Goal: Task Accomplishment & Management: Manage account settings

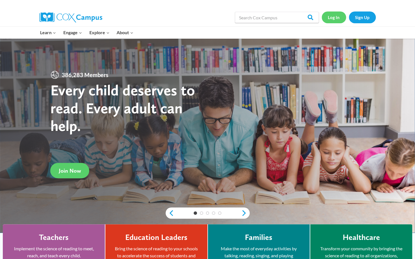
click at [332, 16] on link "Log In" at bounding box center [334, 16] width 24 height 11
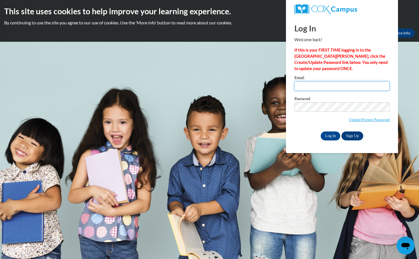
click at [303, 85] on input "Email" at bounding box center [341, 86] width 95 height 10
type input "Maribelcorona16@yahoo.com"
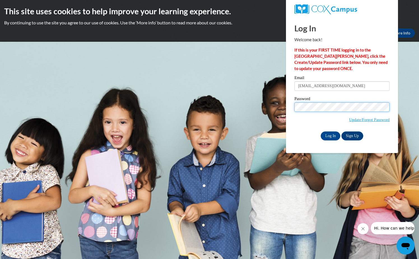
scroll to position [0, 1728]
click at [392, 110] on div "Please enter your email! Please enter your password! Email Maribelcorona16@yaho…" at bounding box center [342, 108] width 104 height 64
click at [399, 106] on body "This site uses cookies to help improve your learning experience. By continuing …" at bounding box center [209, 129] width 419 height 259
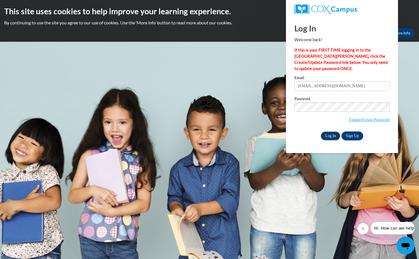
click at [328, 133] on input "Log In" at bounding box center [331, 135] width 20 height 9
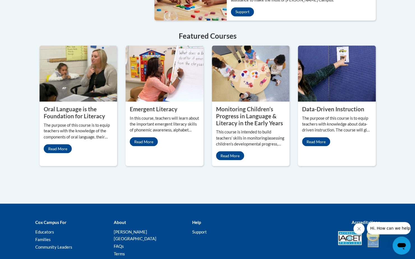
scroll to position [487, 0]
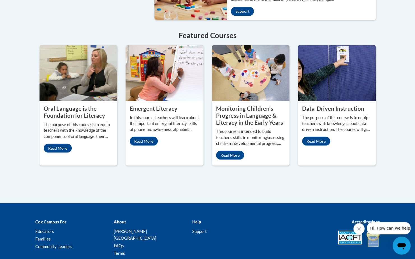
click at [81, 105] on property "Oral Language is the Foundation for Literacy" at bounding box center [74, 112] width 61 height 14
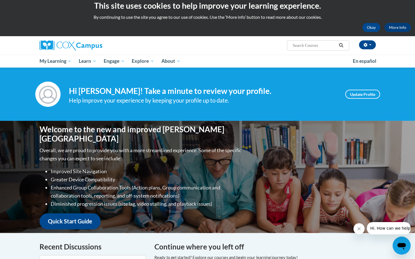
scroll to position [0, 0]
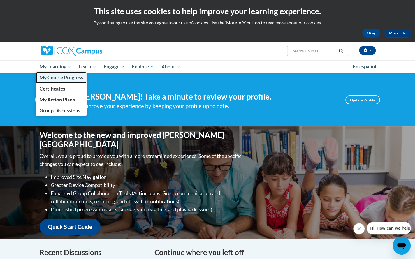
click at [57, 78] on span "My Course Progress" at bounding box center [61, 78] width 44 height 6
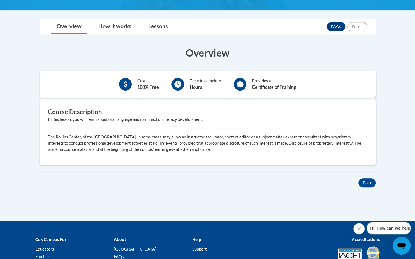
scroll to position [134, 0]
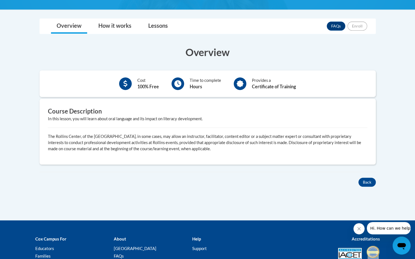
click at [172, 84] on div at bounding box center [177, 83] width 13 height 13
click at [117, 24] on link "How it works" at bounding box center [115, 26] width 44 height 15
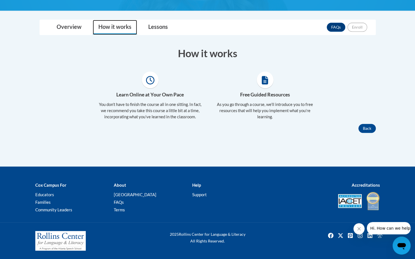
scroll to position [132, 0]
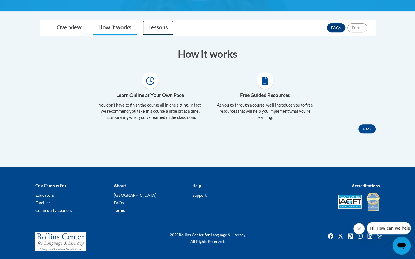
click at [160, 27] on link "Lessons" at bounding box center [158, 27] width 31 height 15
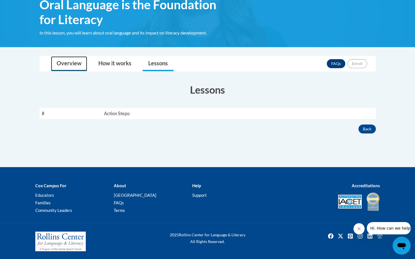
click at [71, 61] on link "Overview" at bounding box center [69, 63] width 36 height 15
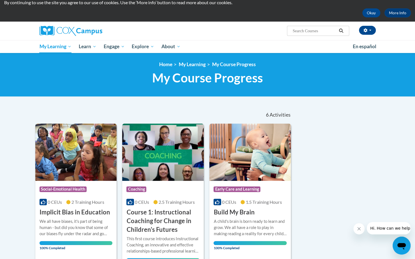
scroll to position [20, 0]
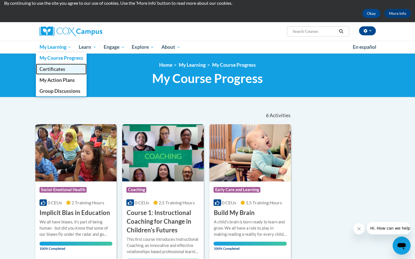
click at [55, 70] on span "Certificates" at bounding box center [52, 69] width 26 height 6
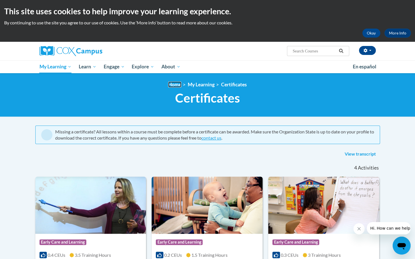
click at [174, 83] on link "Home" at bounding box center [174, 85] width 13 height 6
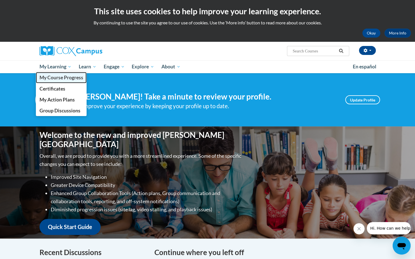
drag, startPoint x: 63, startPoint y: 78, endPoint x: 52, endPoint y: 78, distance: 10.6
click at [52, 78] on span "My Course Progress" at bounding box center [61, 78] width 44 height 6
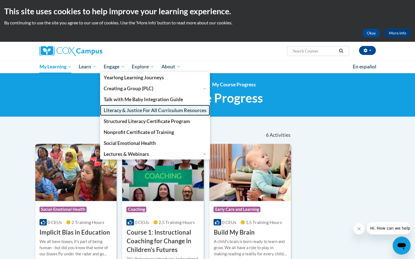
click at [121, 110] on span "Literacy & Justice For All Curriculum Resources" at bounding box center [155, 110] width 103 height 6
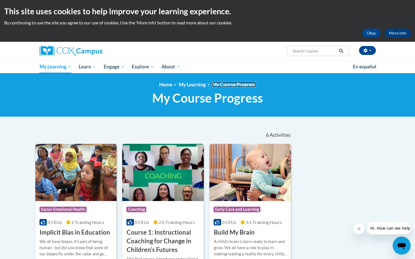
click at [222, 84] on link "My Course Progress" at bounding box center [234, 85] width 44 height 6
